Goal: Task Accomplishment & Management: Manage account settings

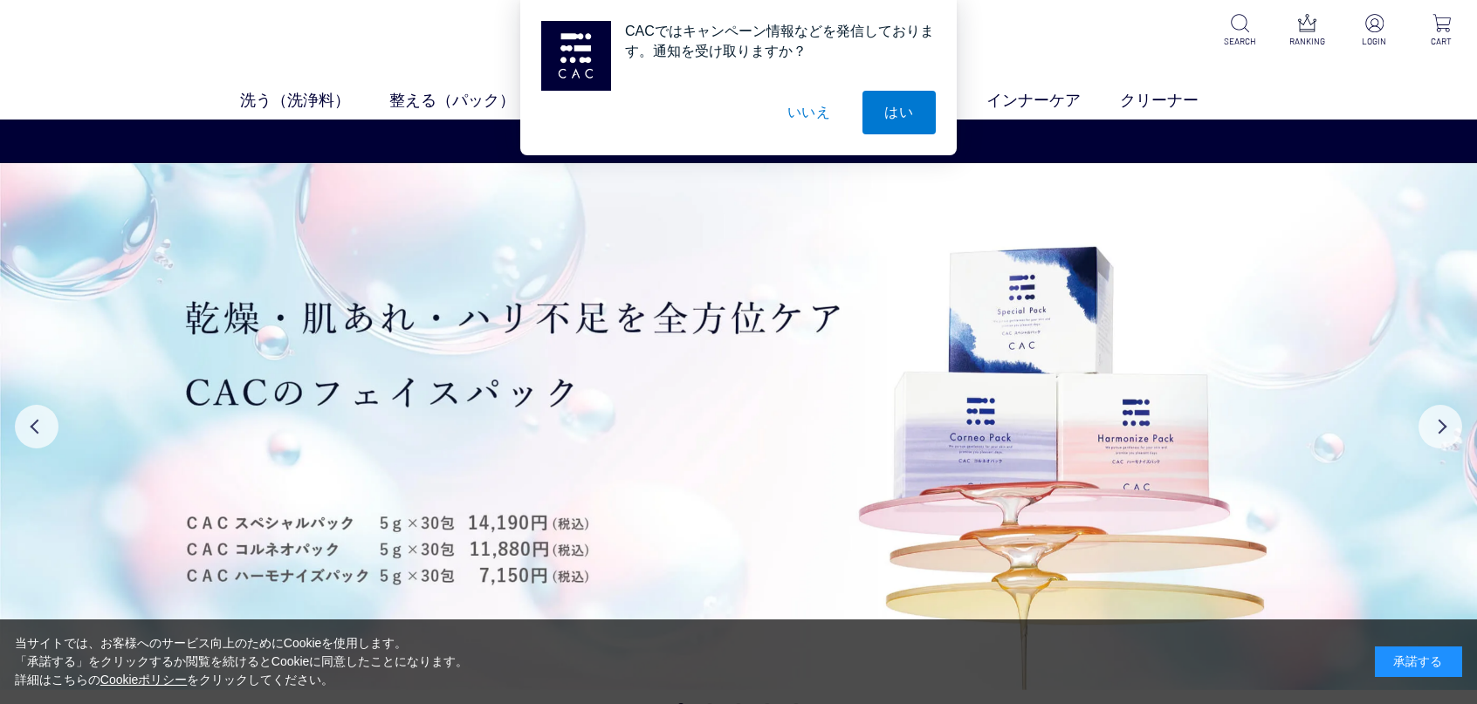
click at [816, 113] on button "いいえ" at bounding box center [809, 113] width 87 height 44
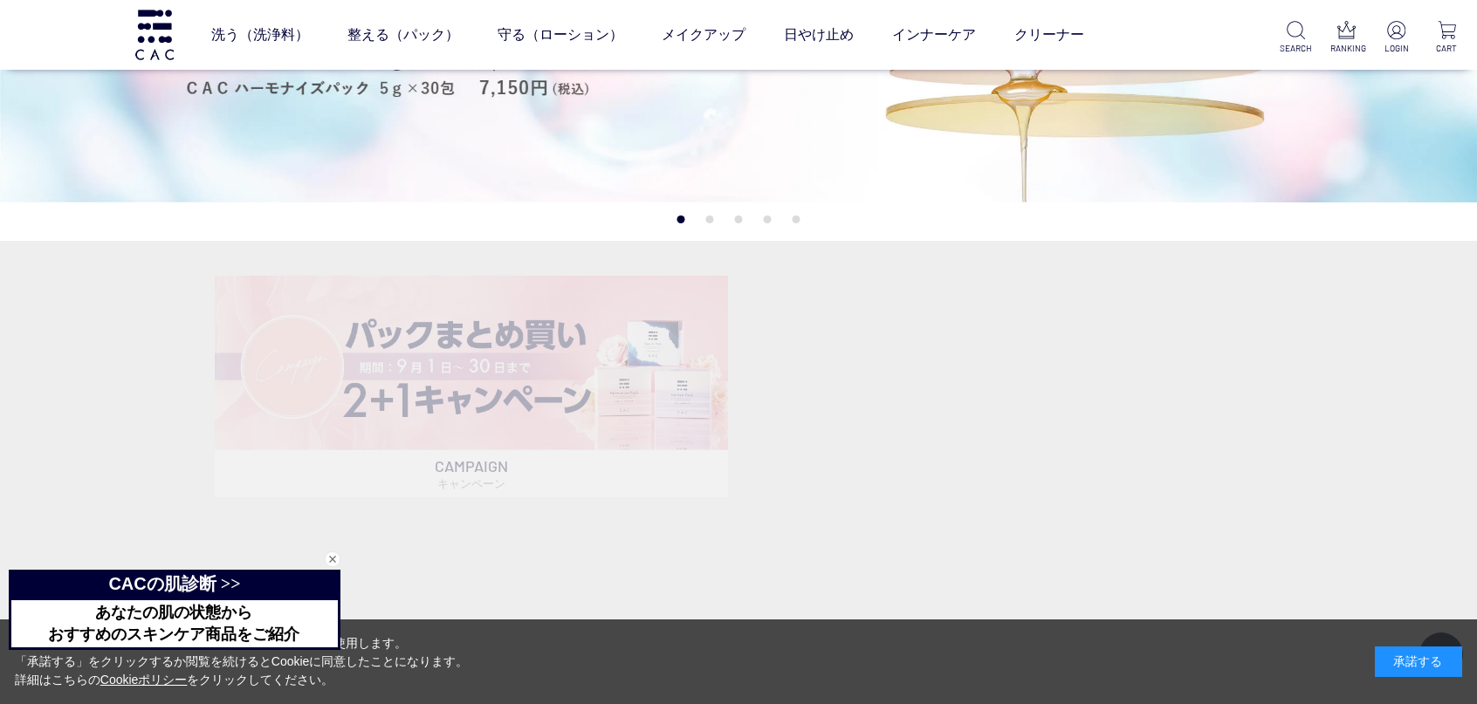
scroll to position [465, 0]
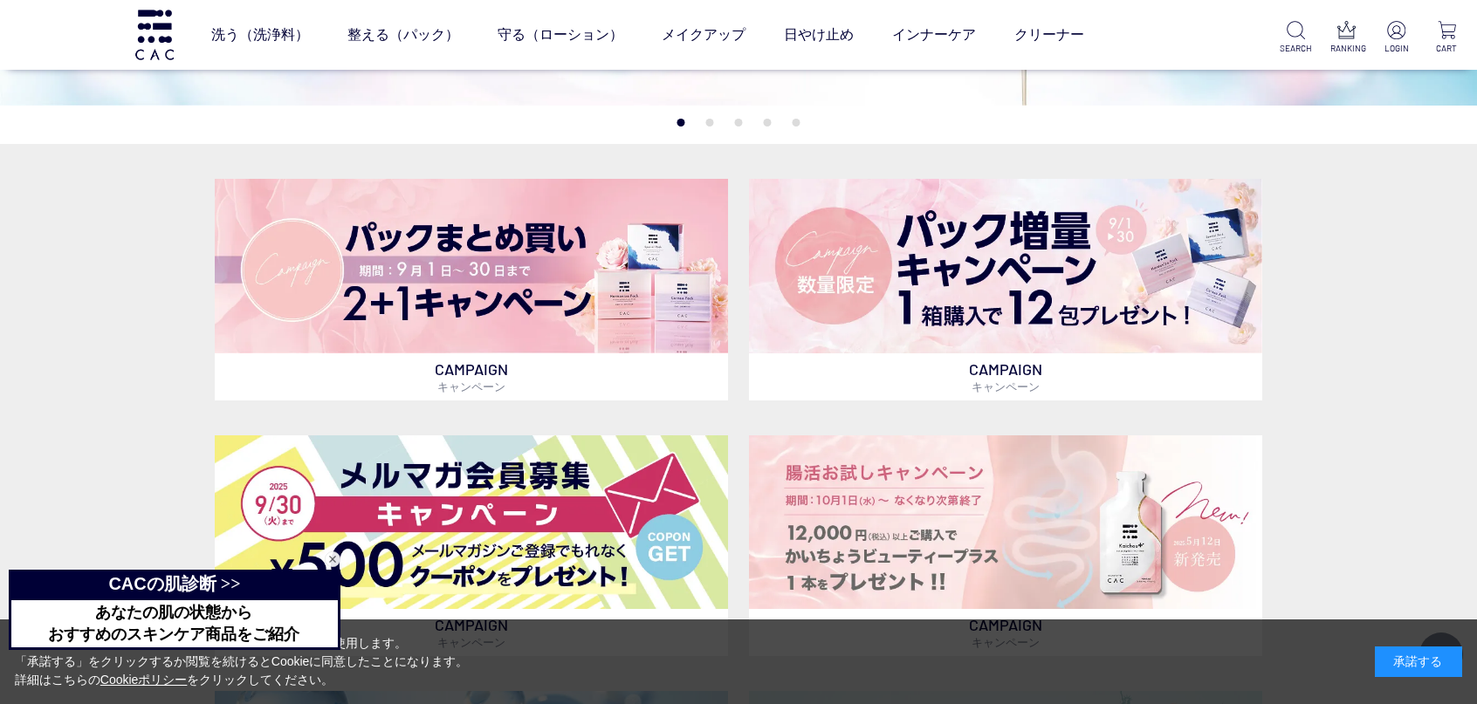
click at [1410, 662] on div "承諾する" at bounding box center [1418, 662] width 87 height 31
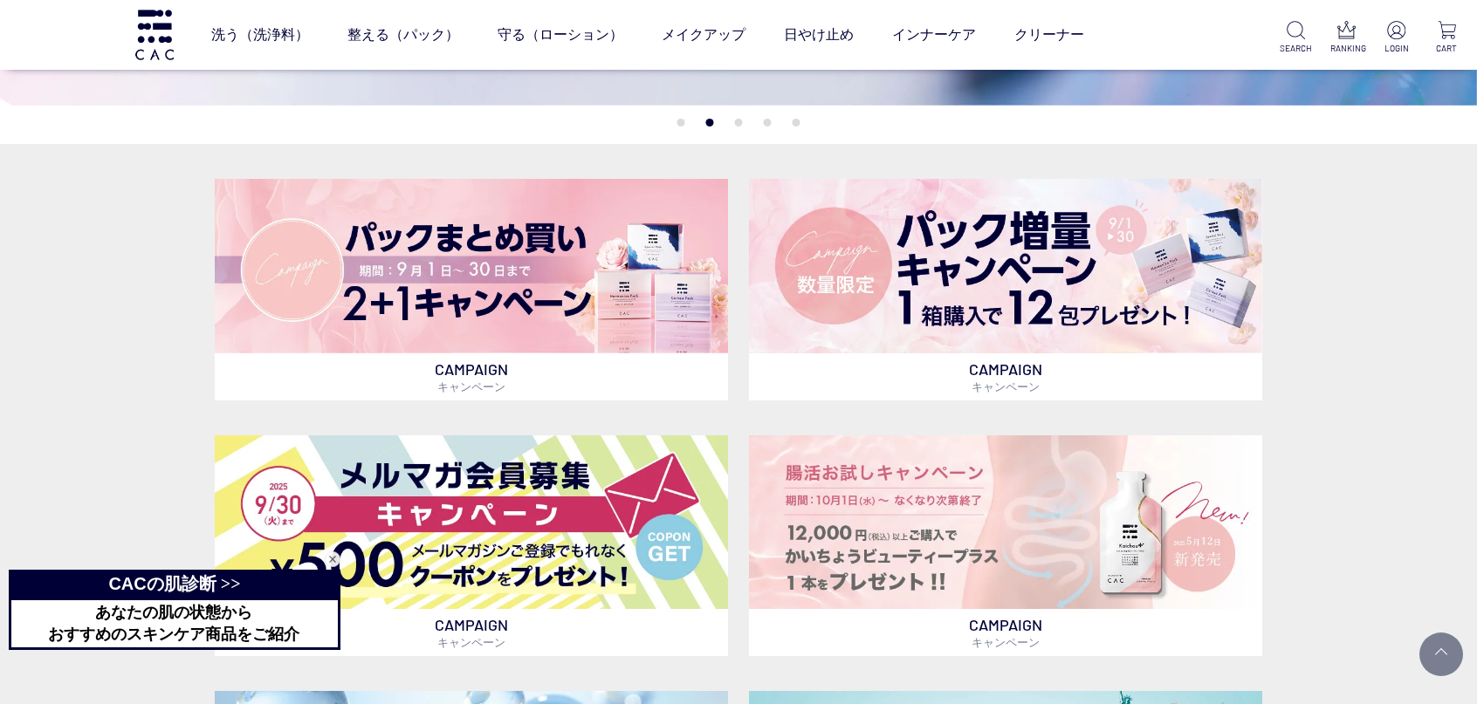
scroll to position [698, 0]
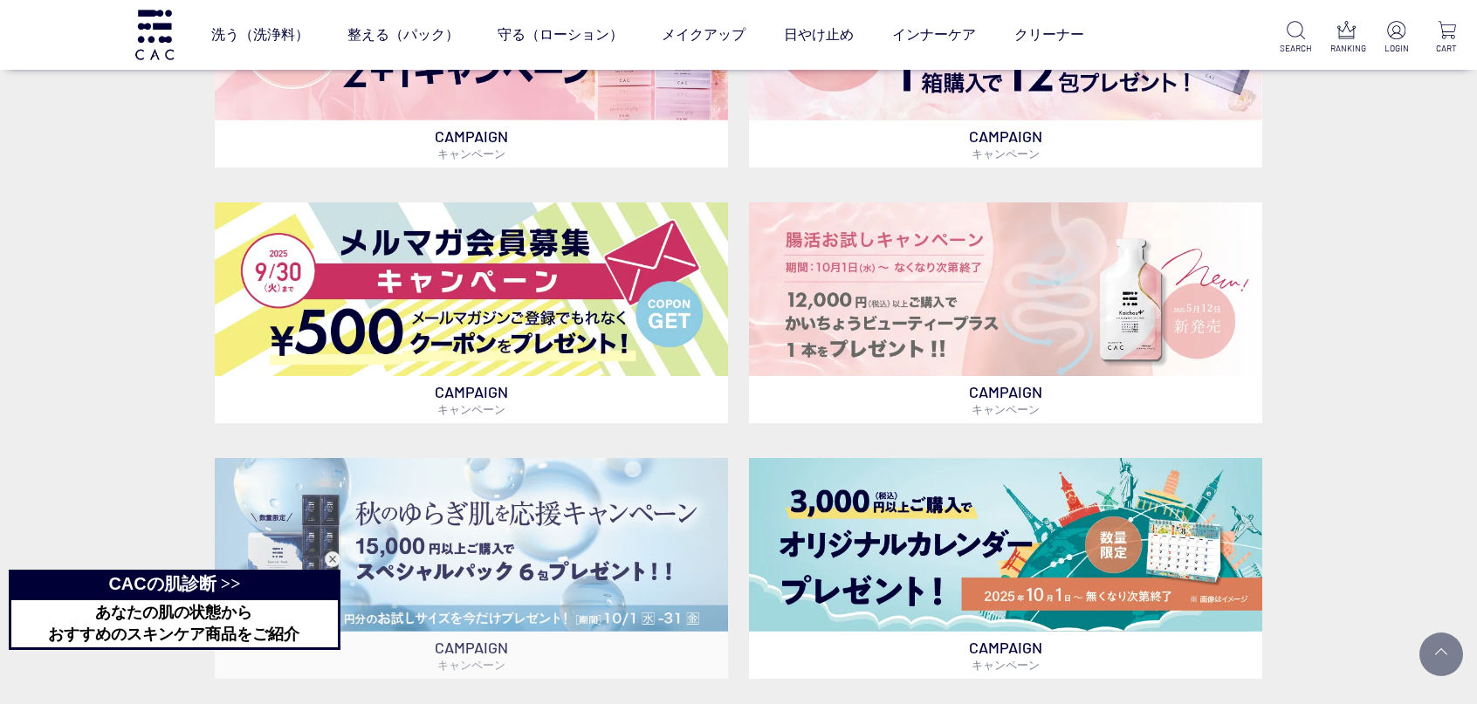
click at [329, 558] on div "閉じる" at bounding box center [333, 560] width 16 height 16
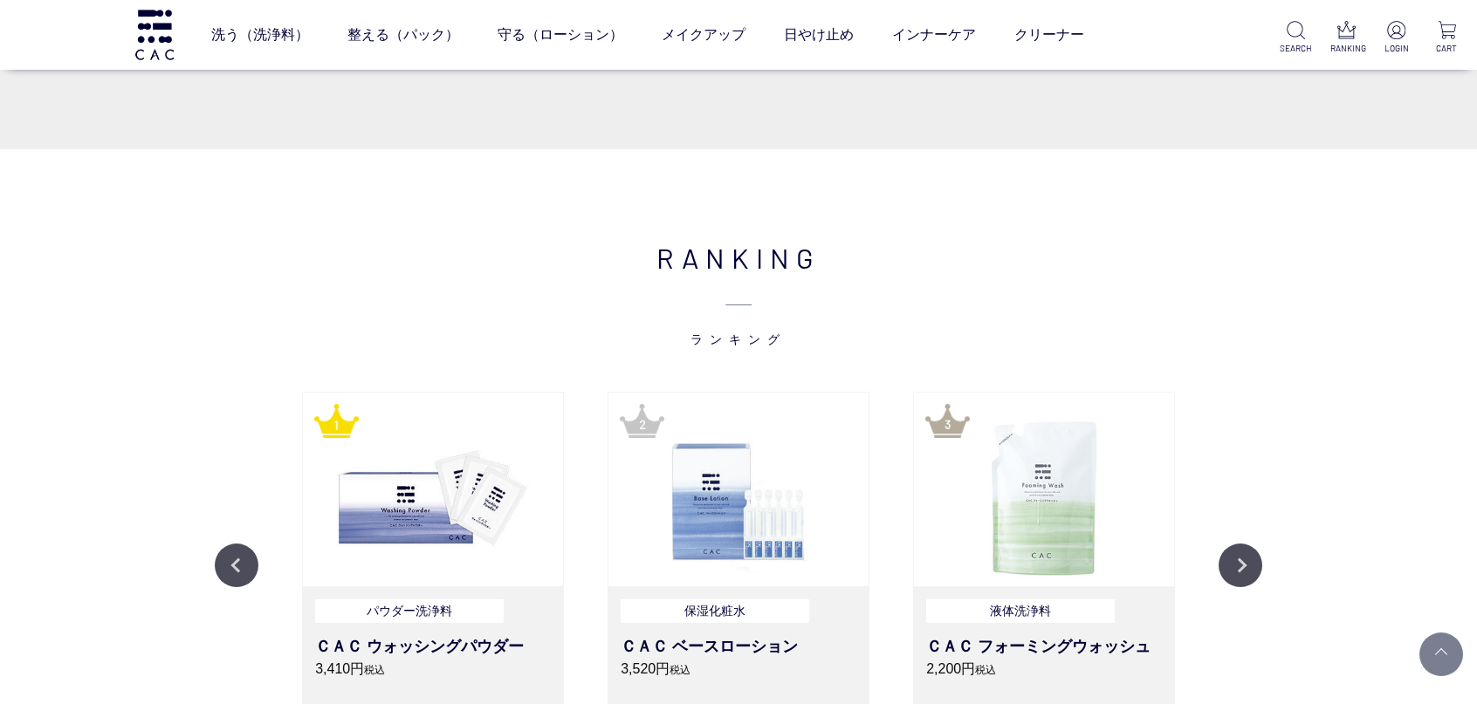
scroll to position [2095, 0]
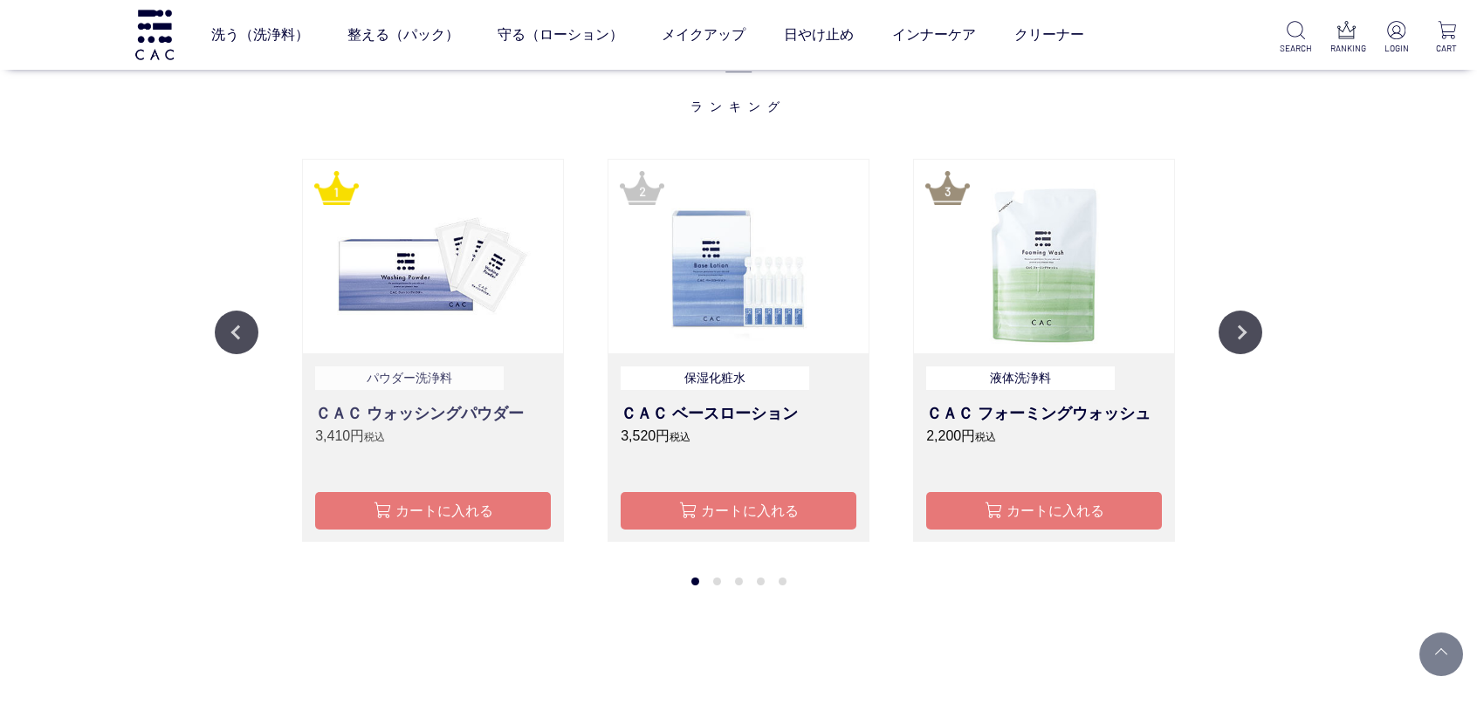
click at [450, 388] on p "パウダー洗浄料" at bounding box center [409, 379] width 189 height 24
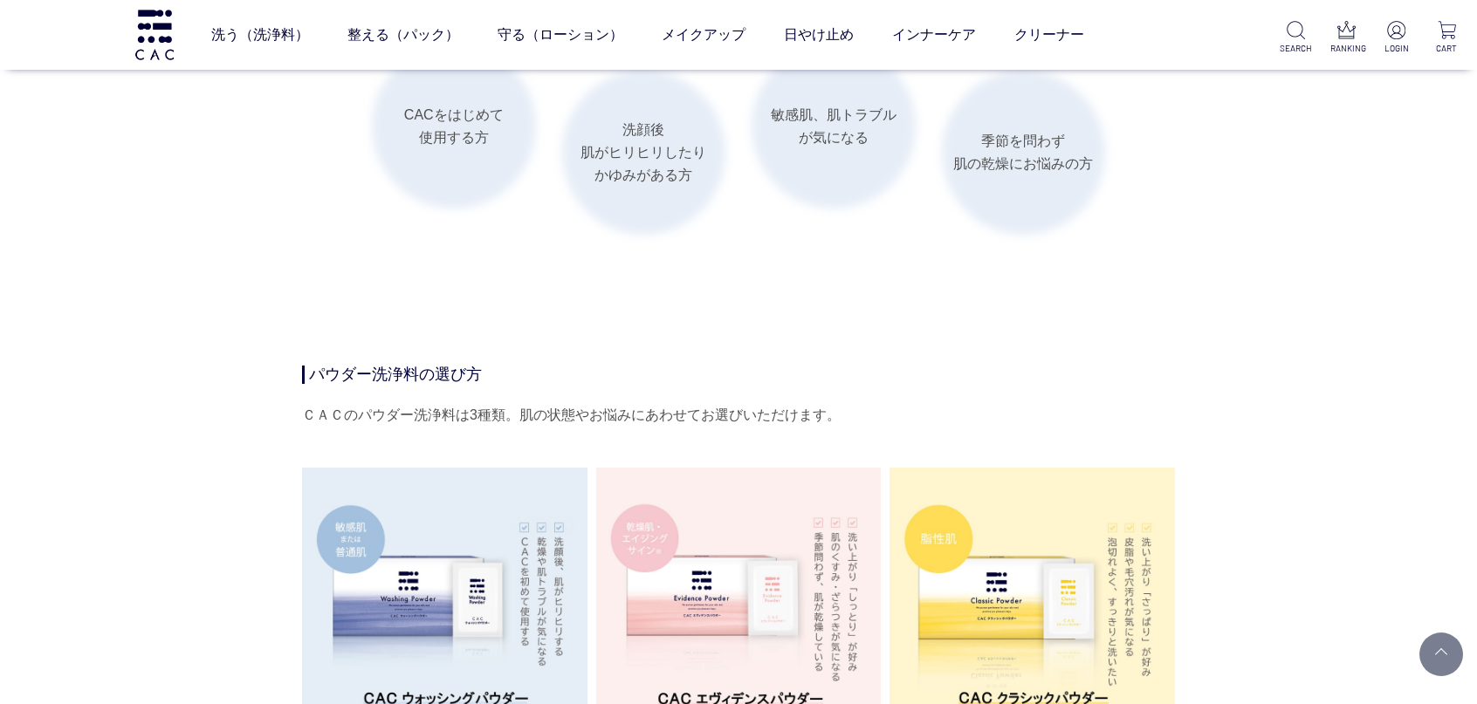
scroll to position [3025, 0]
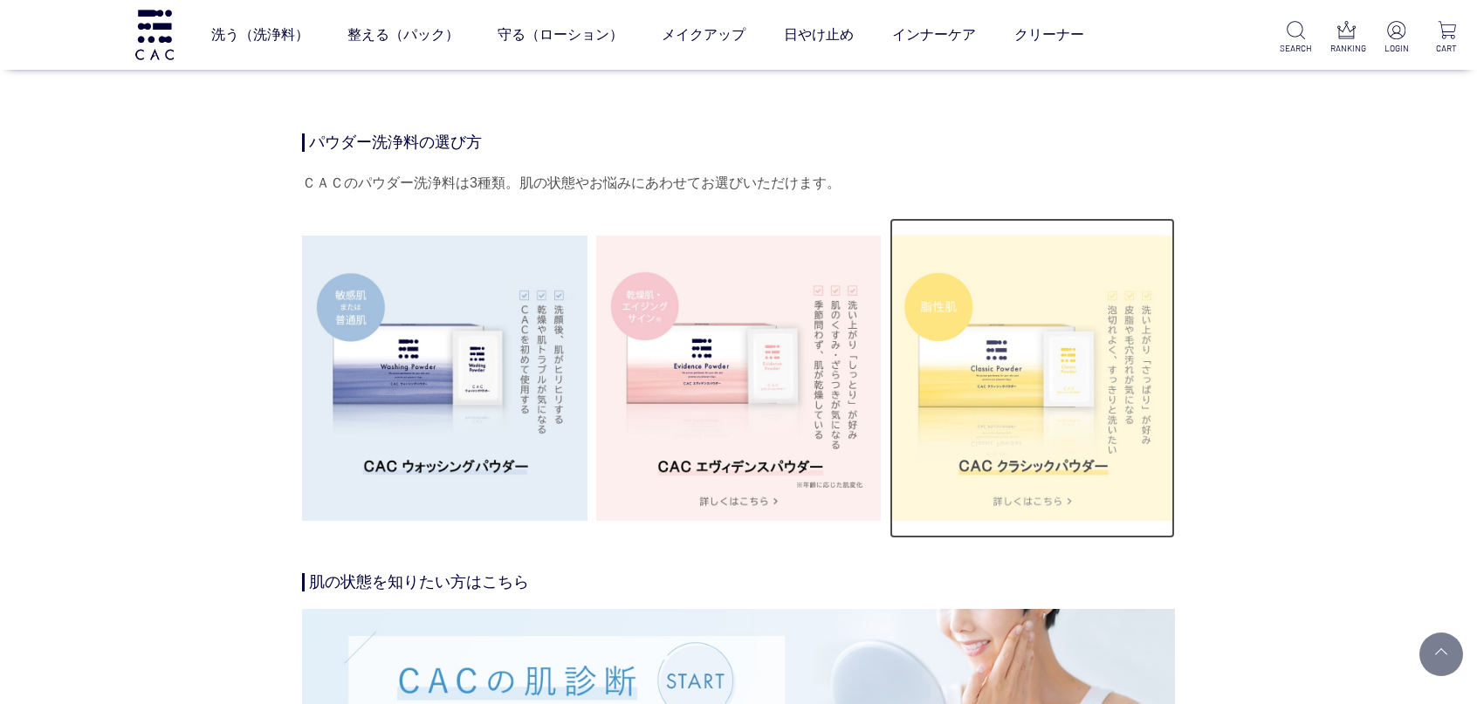
click at [1081, 359] on img at bounding box center [1031, 378] width 285 height 285
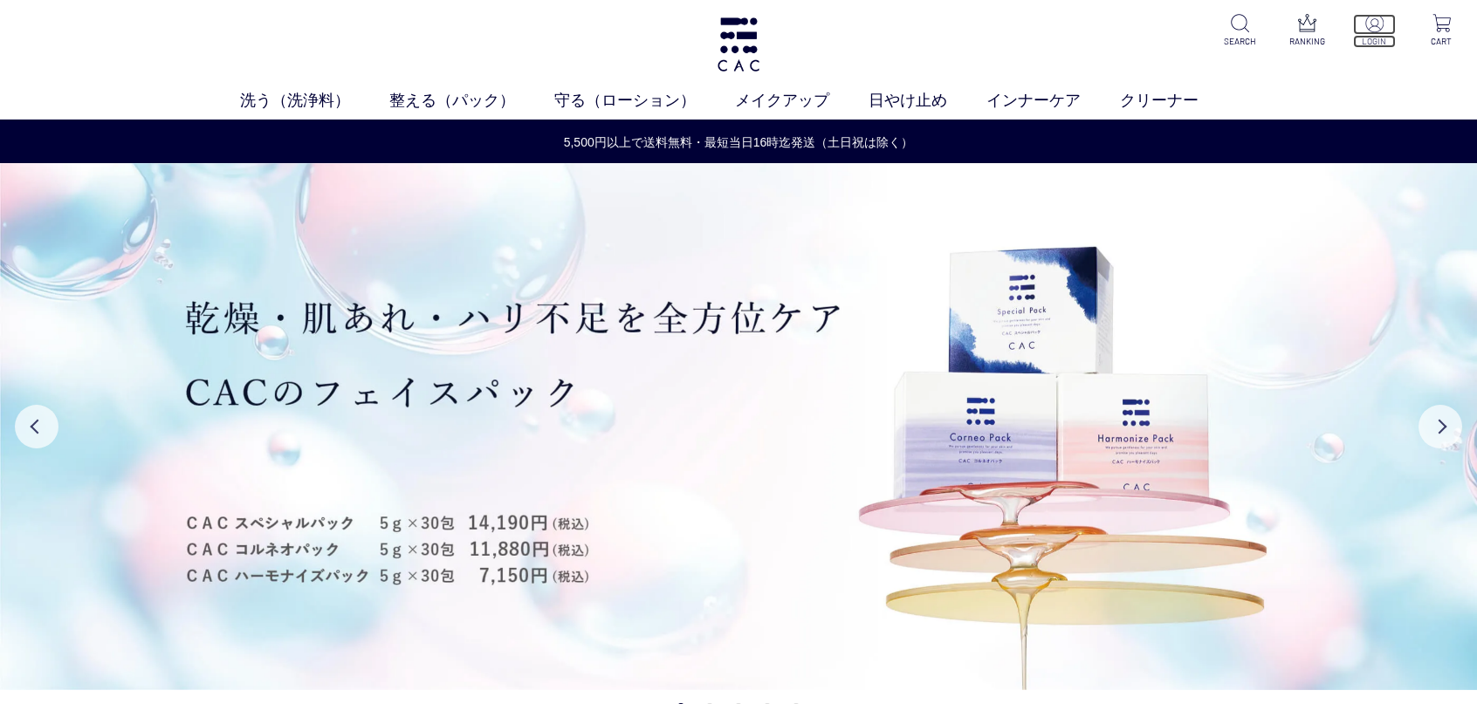
click at [1375, 29] on img at bounding box center [1374, 23] width 18 height 18
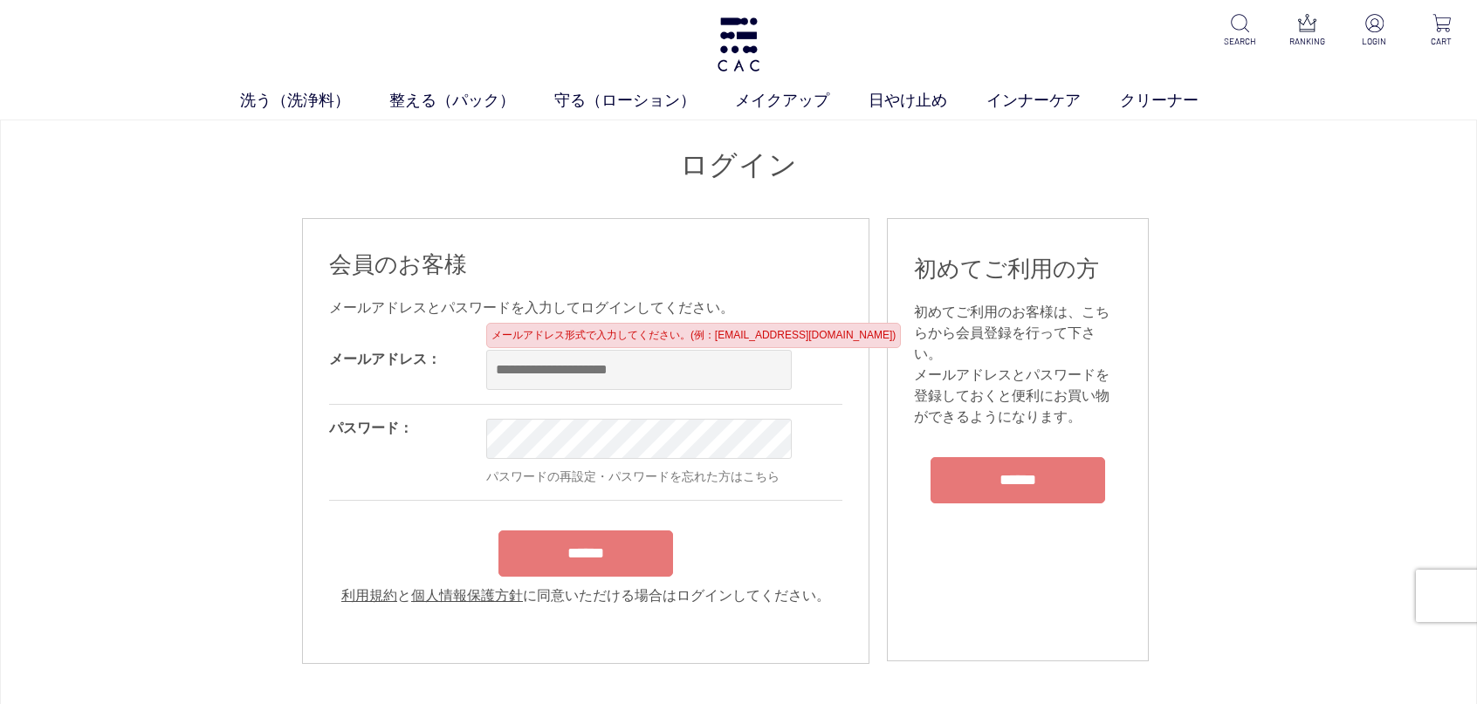
click at [711, 368] on input "email" at bounding box center [639, 370] width 306 height 40
type input "**********"
